Goal: Find specific page/section: Find specific page/section

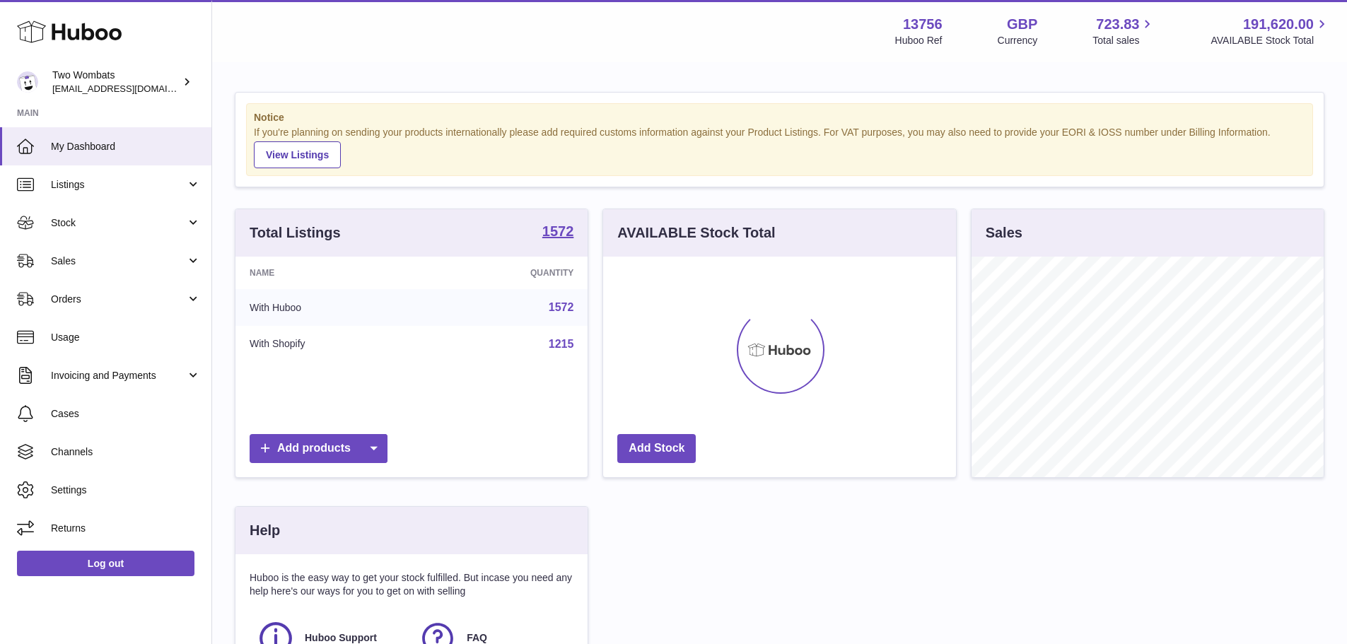
scroll to position [221, 353]
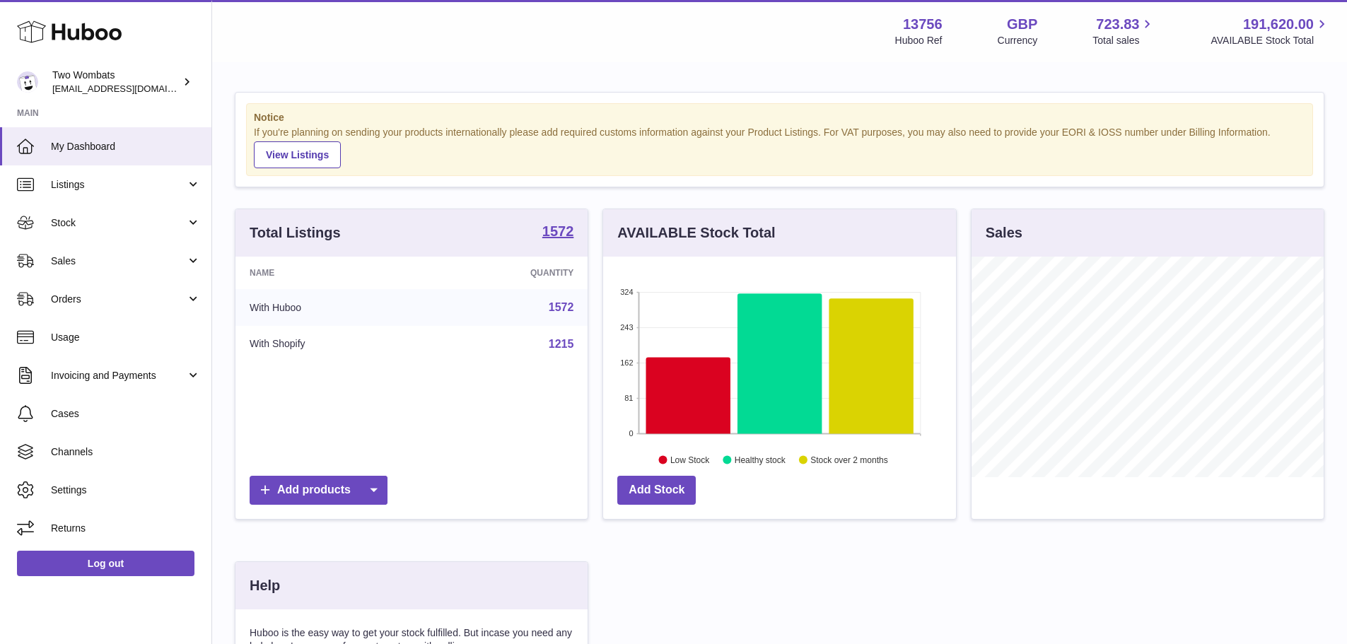
click at [113, 225] on span "Stock" at bounding box center [118, 222] width 135 height 13
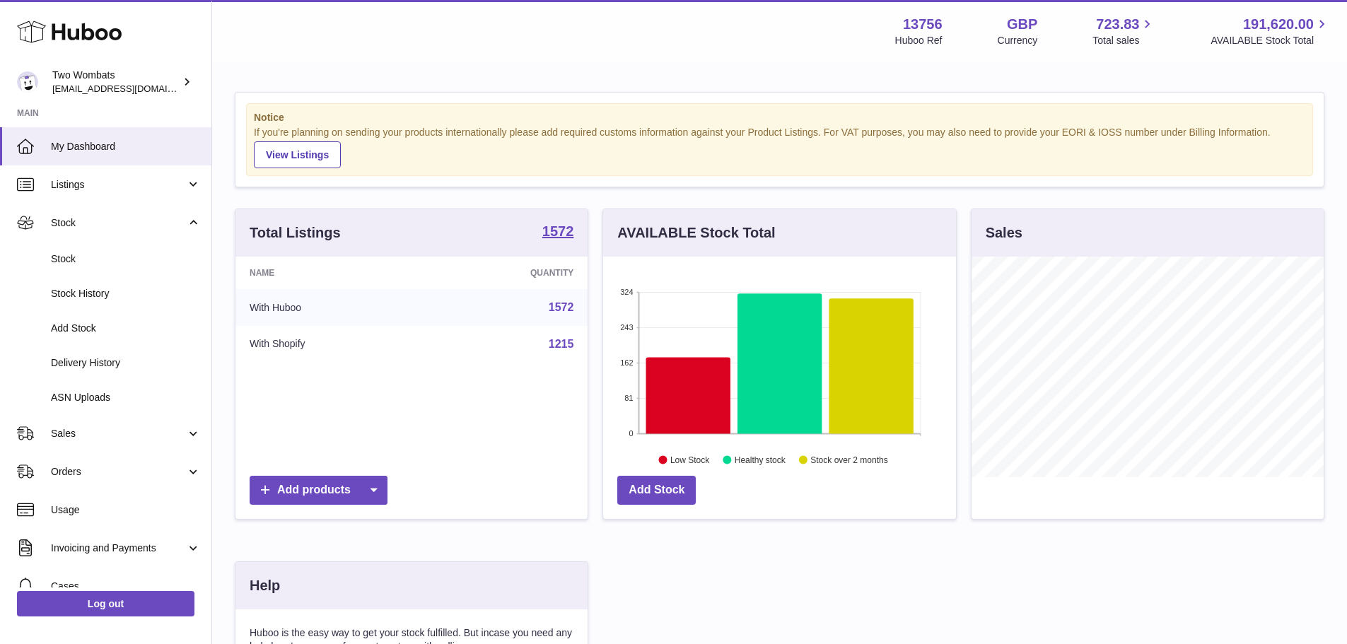
click at [110, 251] on link "Stock" at bounding box center [105, 259] width 211 height 35
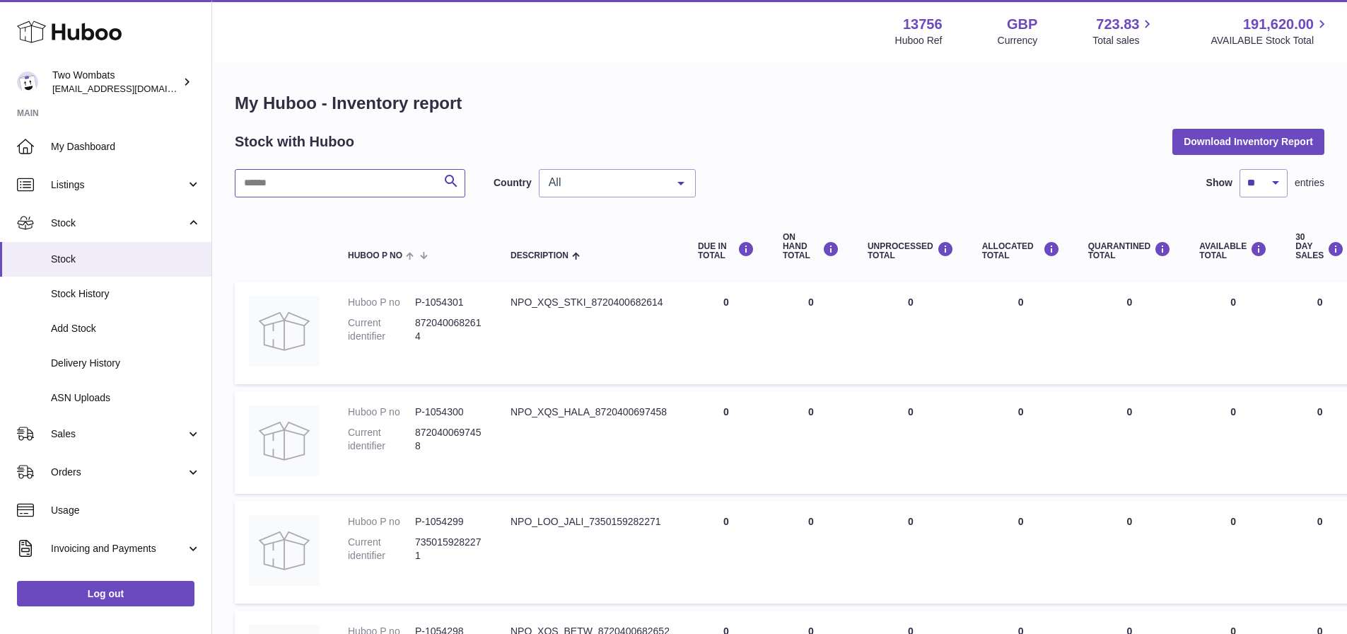
click at [315, 187] on input "text" at bounding box center [350, 183] width 231 height 28
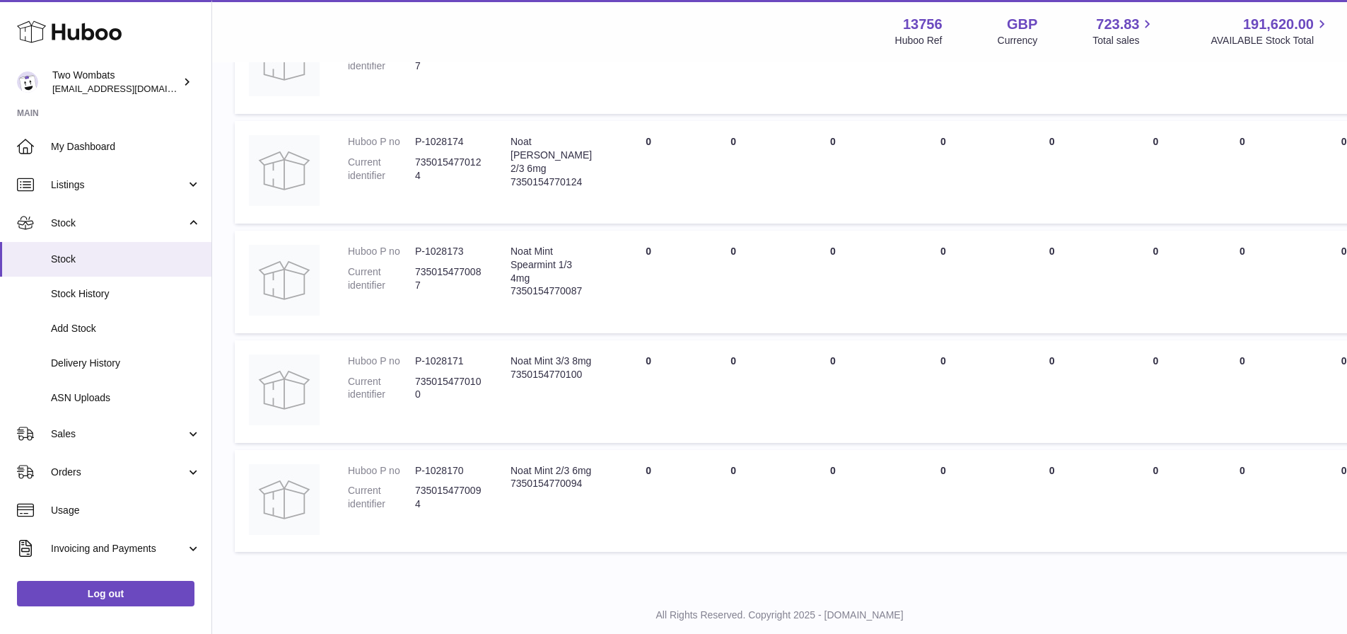
scroll to position [416, 0]
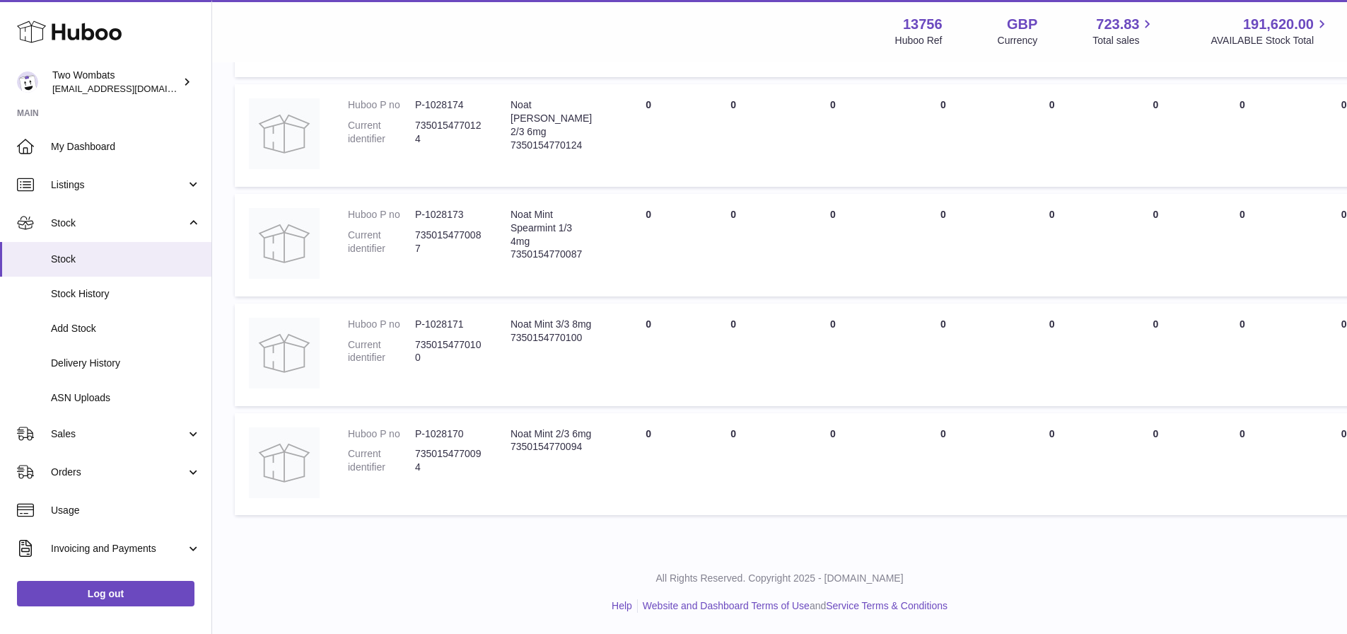
type input "****"
